Goal: Task Accomplishment & Management: Use online tool/utility

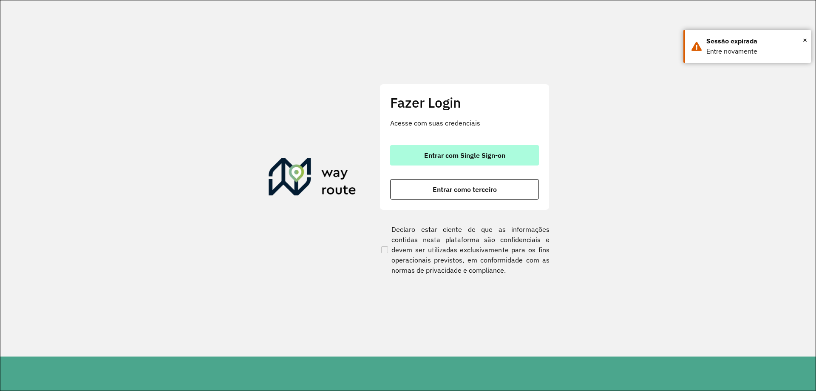
click at [470, 158] on span "Entrar com Single Sign-on" at bounding box center [464, 155] width 81 height 7
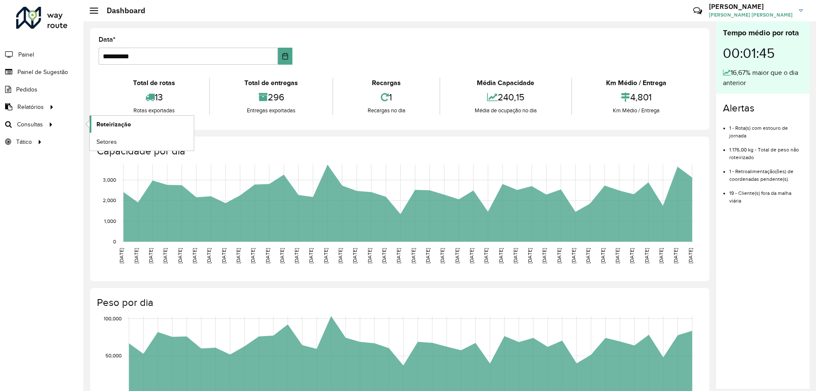
click at [99, 124] on span "Roteirização" at bounding box center [113, 124] width 34 height 9
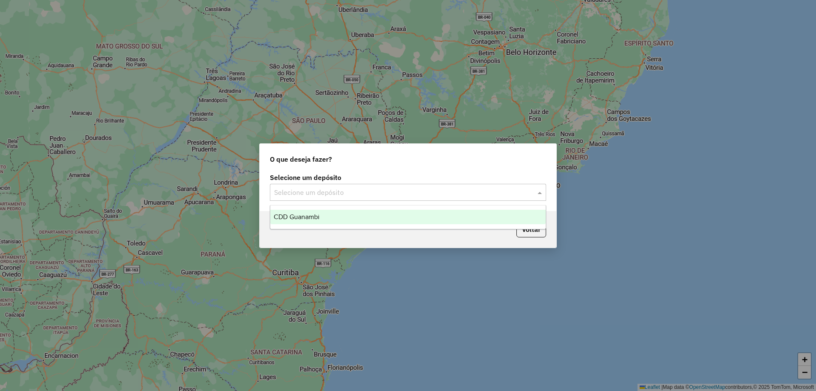
click at [364, 198] on div "Selecione um depósito" at bounding box center [408, 192] width 276 height 17
click at [345, 213] on div "CDD Guanambi" at bounding box center [407, 216] width 275 height 14
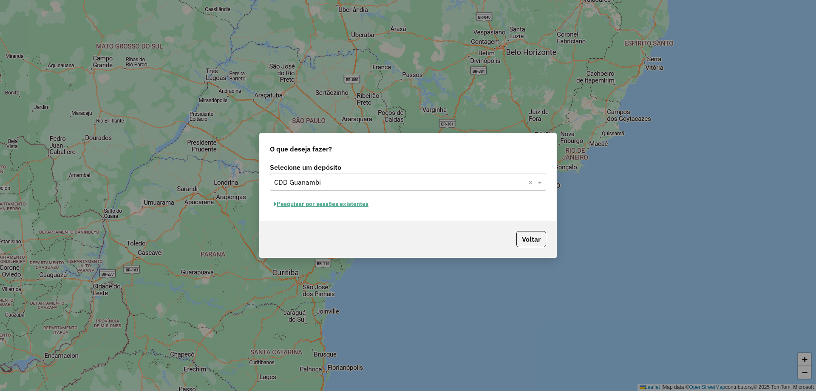
click at [337, 206] on button "Pesquisar por sessões existentes" at bounding box center [321, 203] width 102 height 13
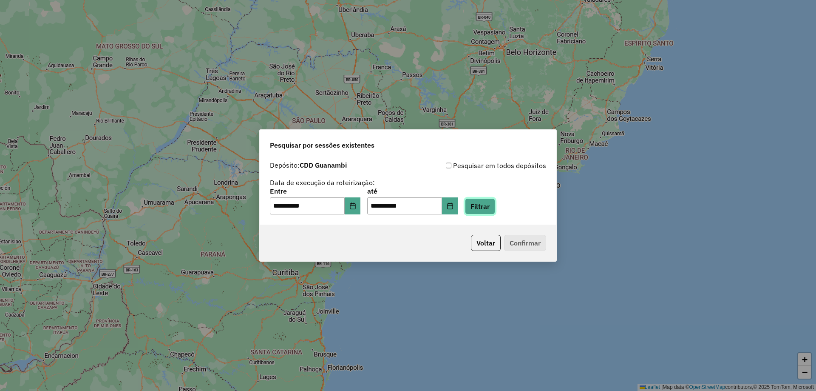
click at [492, 206] on button "Filtrar" at bounding box center [480, 206] width 30 height 16
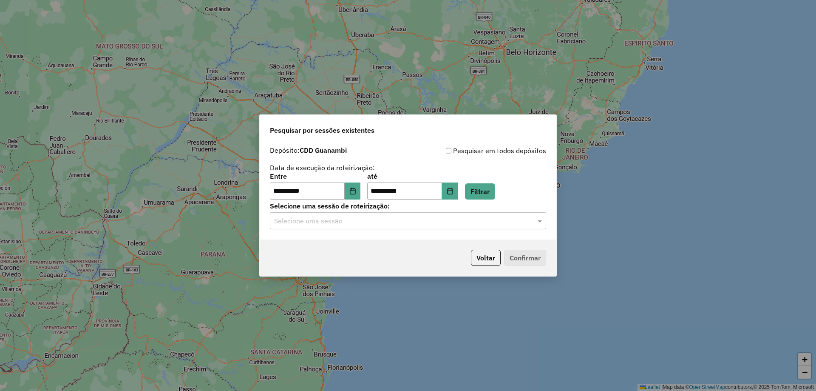
click at [375, 220] on input "text" at bounding box center [399, 221] width 251 height 10
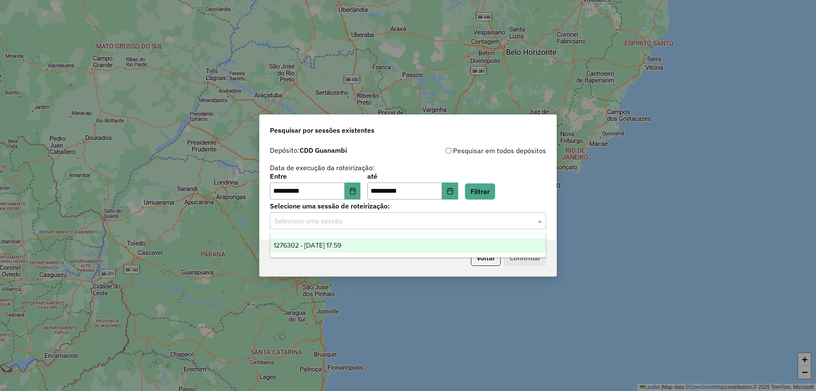
click at [341, 244] on span "1276302 - 16/09/2025 17:59" at bounding box center [308, 244] width 68 height 7
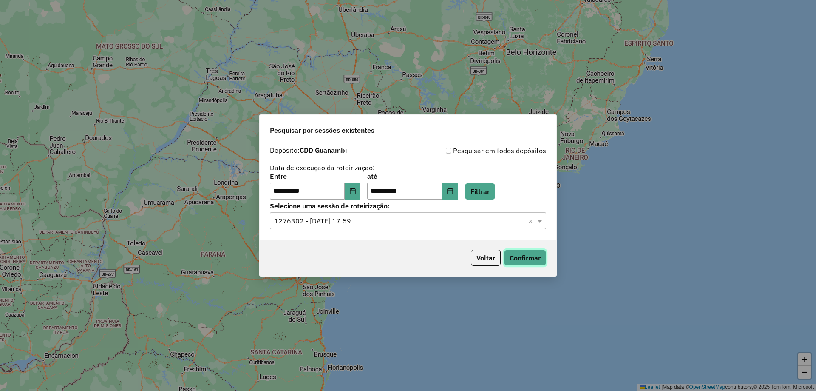
click at [539, 254] on button "Confirmar" at bounding box center [525, 257] width 42 height 16
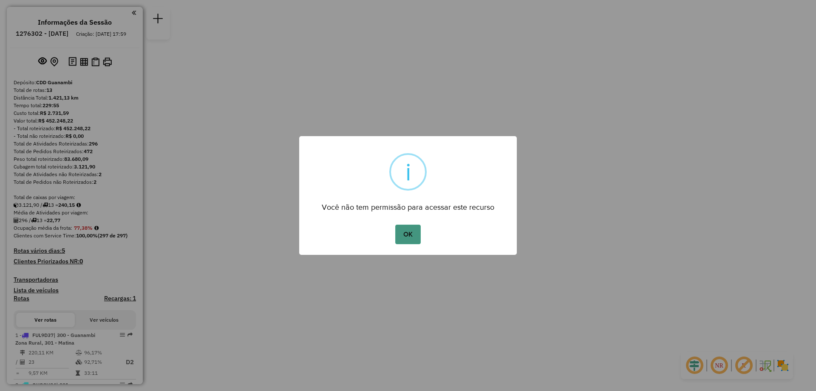
click at [405, 236] on button "OK" at bounding box center [407, 234] width 25 height 20
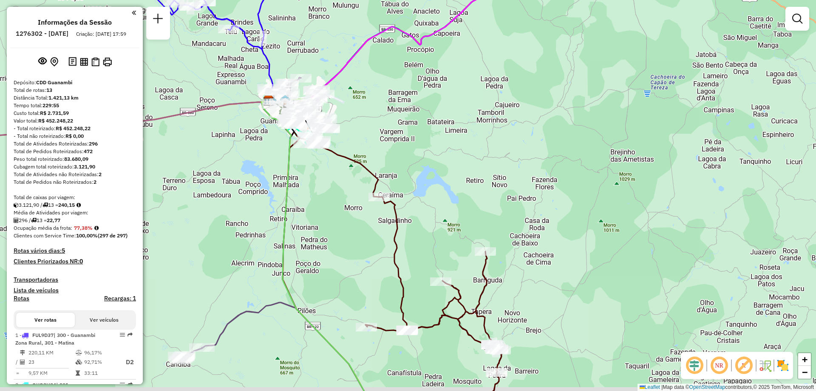
drag, startPoint x: 388, startPoint y: 201, endPoint x: 402, endPoint y: 174, distance: 30.0
click at [402, 174] on div "Janela de atendimento Grade de atendimento Capacidade Transportadoras Veículos …" at bounding box center [408, 195] width 816 height 391
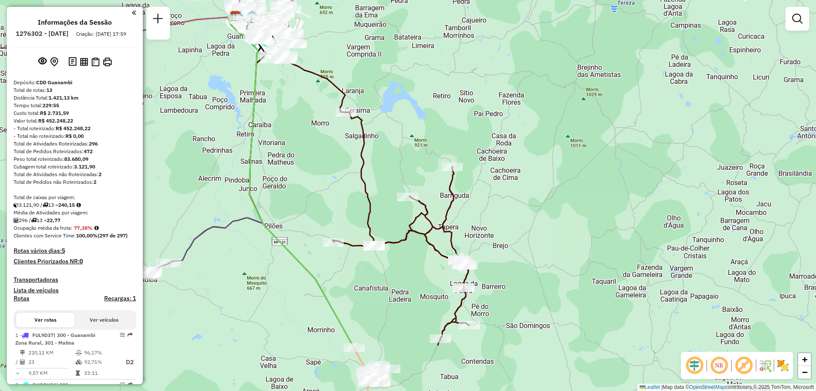
drag, startPoint x: 614, startPoint y: 288, endPoint x: 581, endPoint y: 203, distance: 90.8
click at [581, 203] on div "Janela de atendimento Grade de atendimento Capacidade Transportadoras Veículos …" at bounding box center [408, 195] width 816 height 391
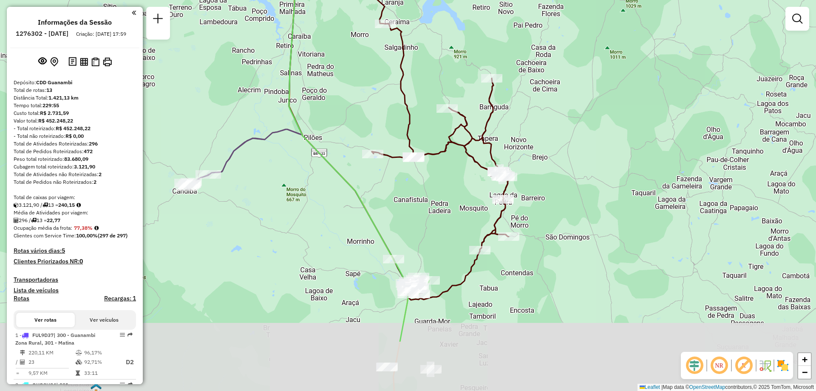
drag, startPoint x: 526, startPoint y: 269, endPoint x: 565, endPoint y: 181, distance: 96.8
click at [565, 181] on div "Janela de atendimento Grade de atendimento Capacidade Transportadoras Veículos …" at bounding box center [408, 195] width 816 height 391
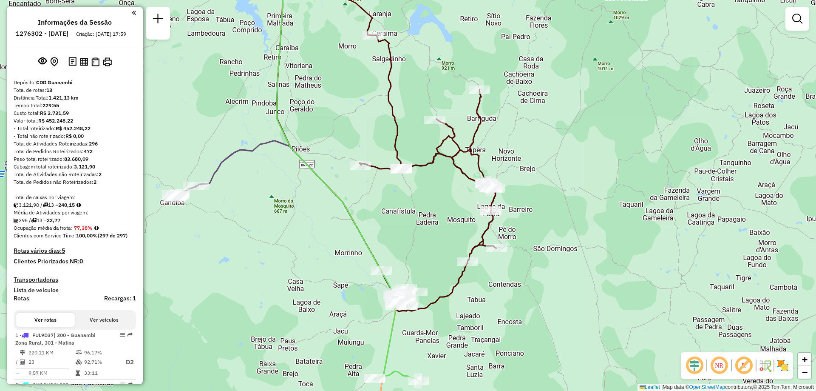
drag, startPoint x: 289, startPoint y: 253, endPoint x: 326, endPoint y: 236, distance: 40.5
click at [326, 236] on div "Janela de atendimento Grade de atendimento Capacidade Transportadoras Veículos …" at bounding box center [408, 195] width 816 height 391
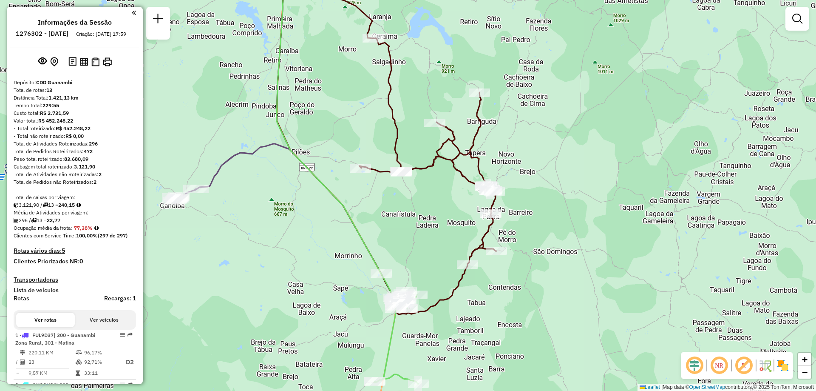
drag, startPoint x: 301, startPoint y: 184, endPoint x: 305, endPoint y: 243, distance: 59.2
click at [304, 243] on div "Janela de atendimento Grade de atendimento Capacidade Transportadoras Veículos …" at bounding box center [408, 195] width 816 height 391
